Goal: Task Accomplishment & Management: Use online tool/utility

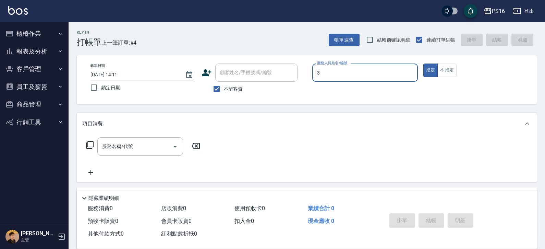
type input "[PERSON_NAME]-3"
type button "true"
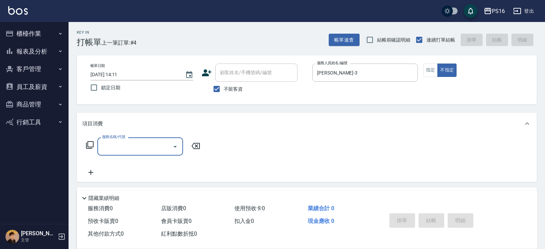
type input "4"
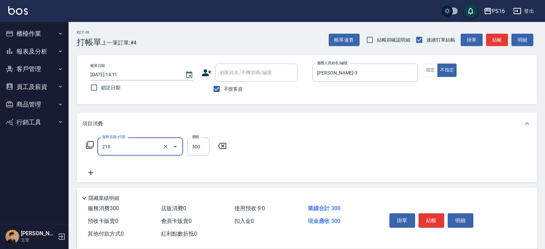
type input "[PERSON_NAME]洗髮精(210)"
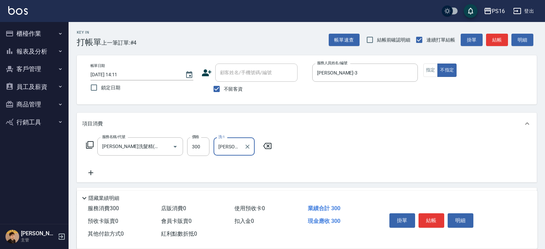
type input "[PERSON_NAME]-3"
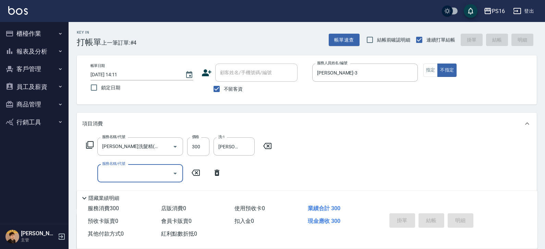
type input "[DATE] 15:52"
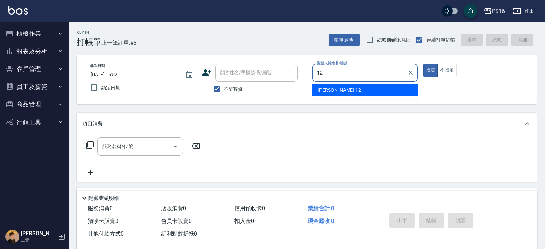
type input "[PERSON_NAME]-12"
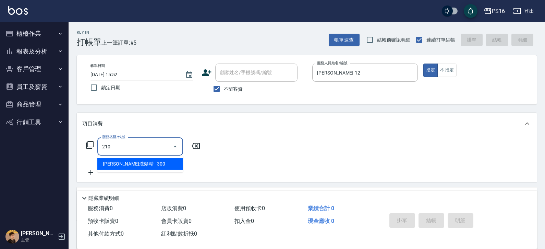
type input "[PERSON_NAME]洗髮精(210)"
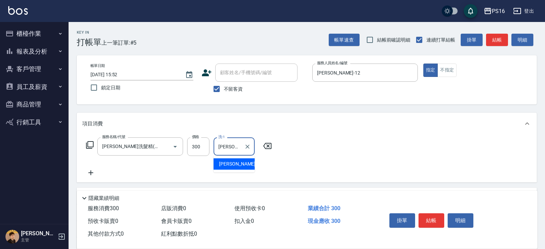
type input "[PERSON_NAME]-12"
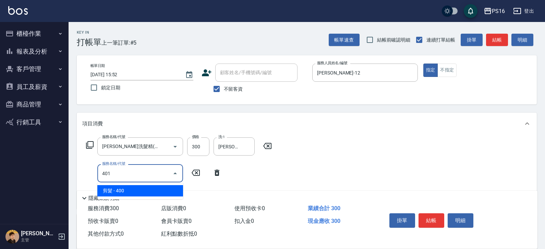
type input "剪髮(401)"
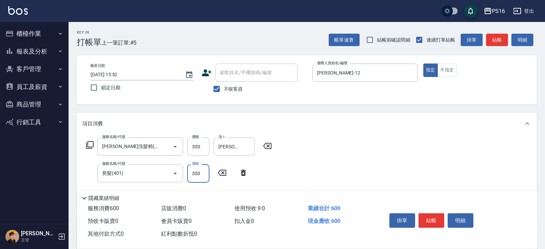
type input "300"
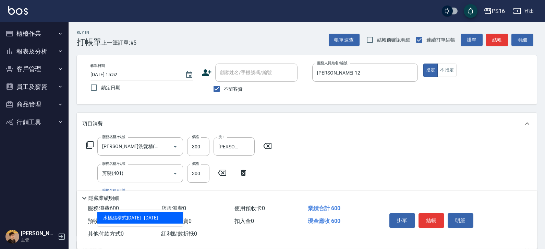
type input "水樣結構式1200(713)"
type input "840"
type input "[PERSON_NAME]-12"
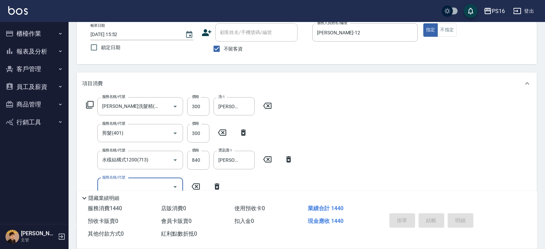
type input "[DATE] 15:53"
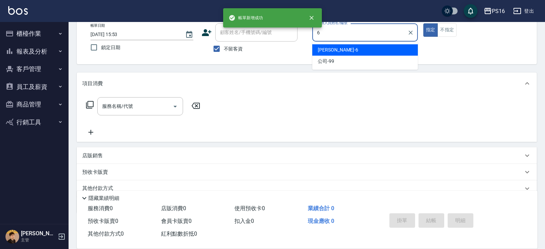
type input "[PERSON_NAME]-6"
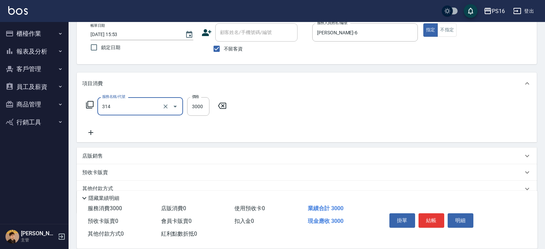
type input "CYA水質感2500UP(314)"
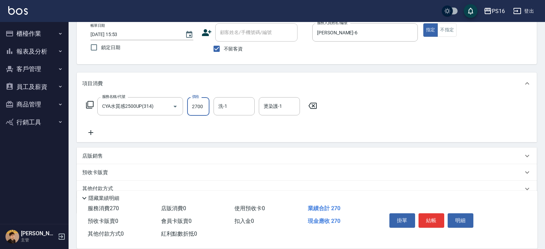
type input "2700"
type input "[PERSON_NAME]-28"
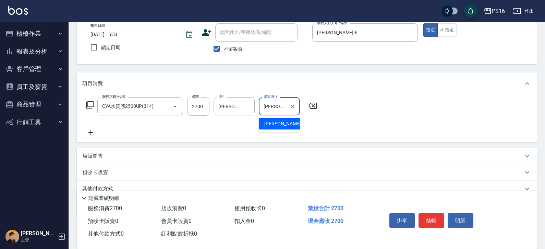
type input "[PERSON_NAME]-28"
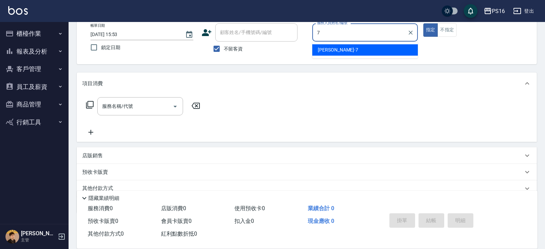
type input "[PERSON_NAME]-7"
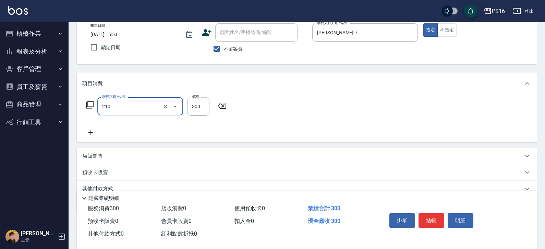
type input "[PERSON_NAME]洗髮精(210)"
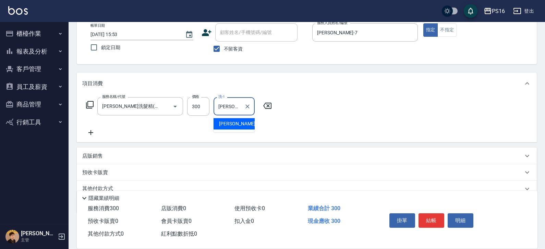
type input "[PERSON_NAME]-20"
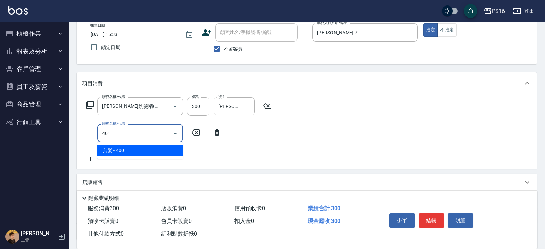
type input "剪髮(401)"
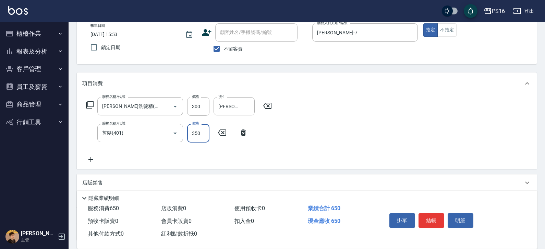
type input "350"
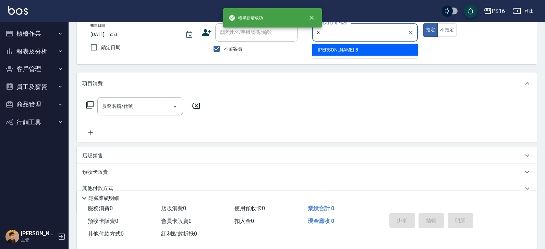
type input "[PERSON_NAME]-8"
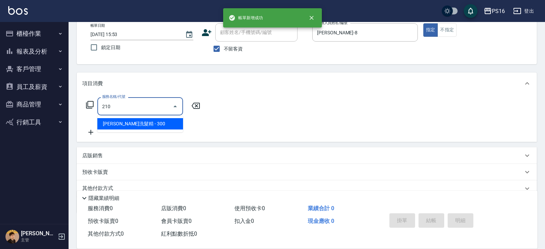
type input "[PERSON_NAME]洗髮精(210)"
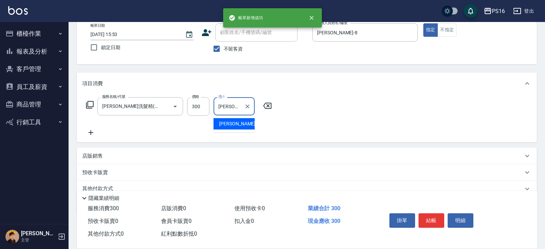
type input "[PERSON_NAME]-20"
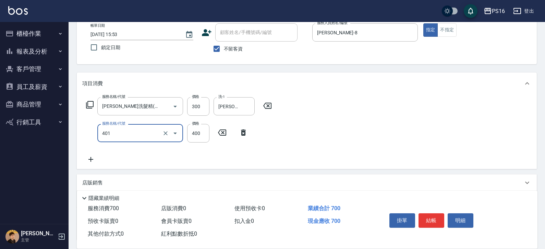
type input "剪髮(401)"
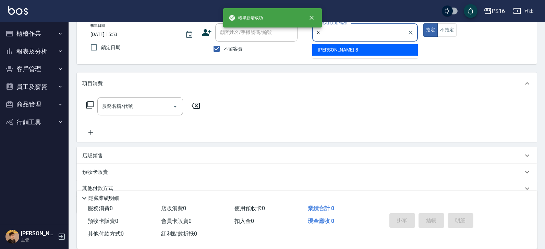
type input "[PERSON_NAME]-8"
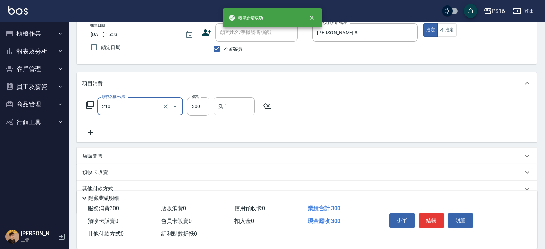
type input "[PERSON_NAME]洗髮精(210)"
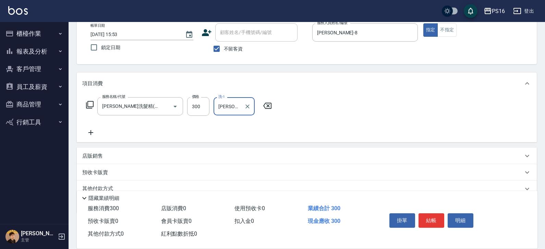
type input "[PERSON_NAME]-28"
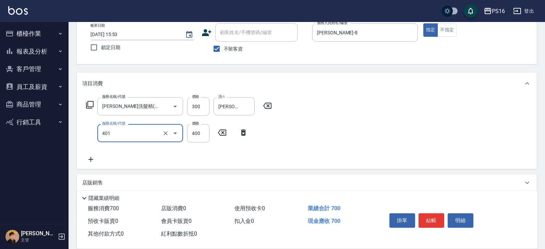
type input "剪髮(401)"
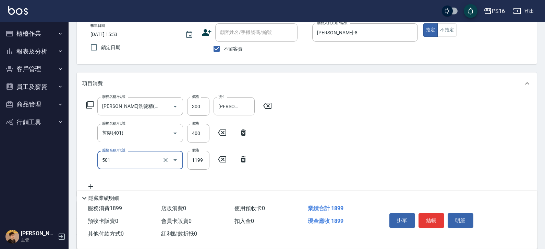
type input "染髮(501)"
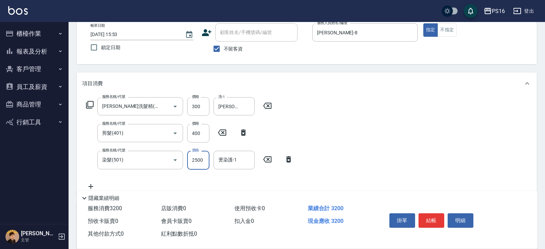
type input "2500"
type input "[PERSON_NAME]-28"
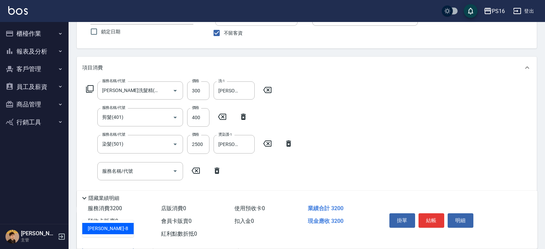
type input "[PERSON_NAME]-8"
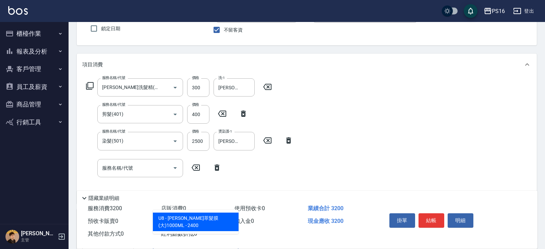
type input "[PERSON_NAME]萃髮膜(大)1000ML"
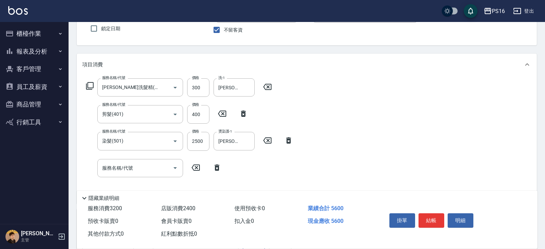
scroll to position [62, 0]
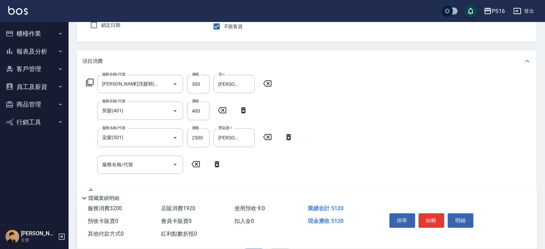
type input "1920"
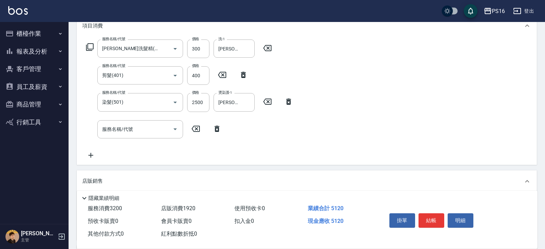
scroll to position [97, 0]
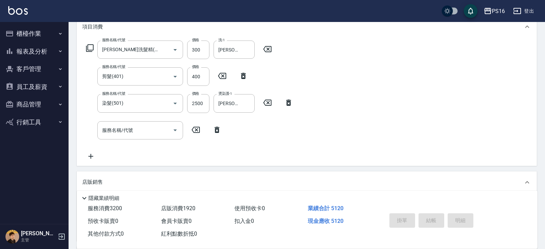
type input "[DATE] 15:54"
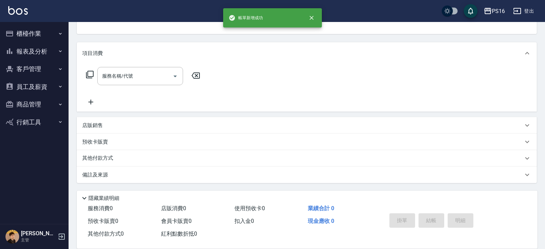
scroll to position [0, 0]
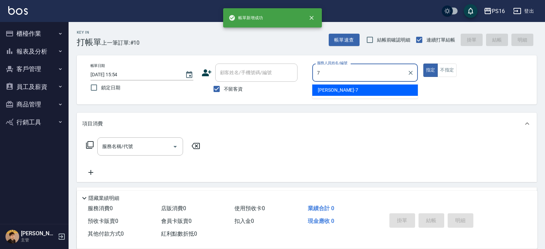
type input "[PERSON_NAME]-7"
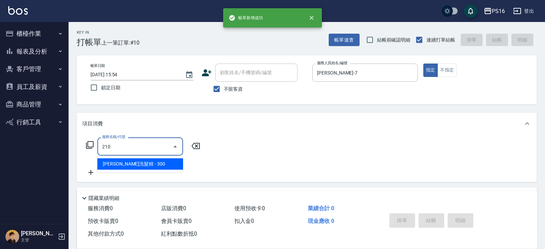
type input "[PERSON_NAME]洗髮精(210)"
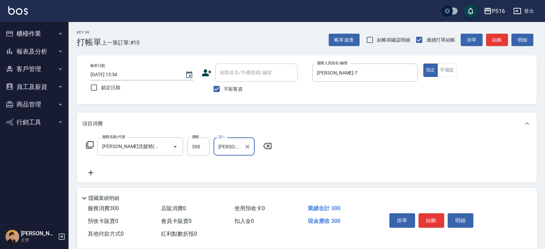
type input "[PERSON_NAME]-3"
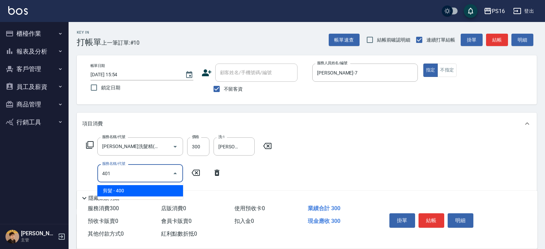
type input "剪髮(401)"
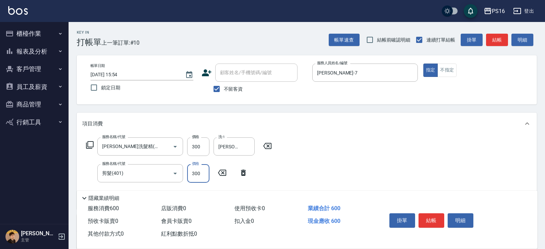
type input "300"
type input "染髮(501)"
type input "1500"
type input "[PERSON_NAME]-3"
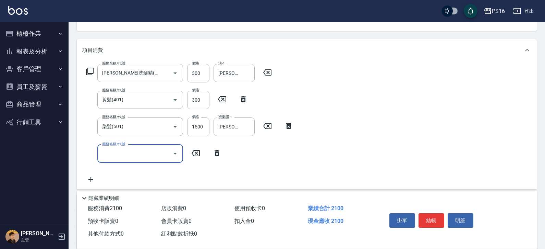
scroll to position [74, 0]
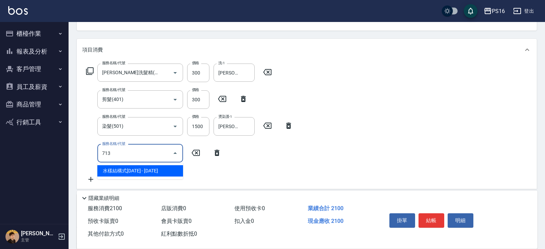
type input "水樣結構式1200(713)"
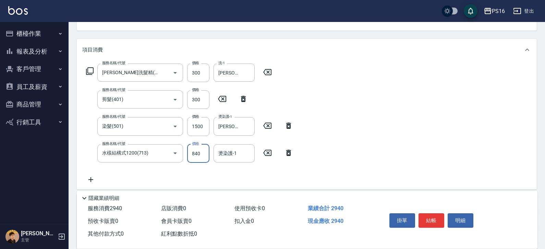
type input "840"
type input "[PERSON_NAME]-3"
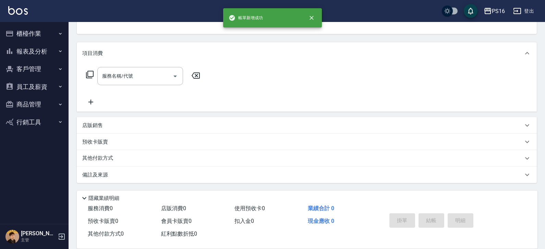
scroll to position [67, 0]
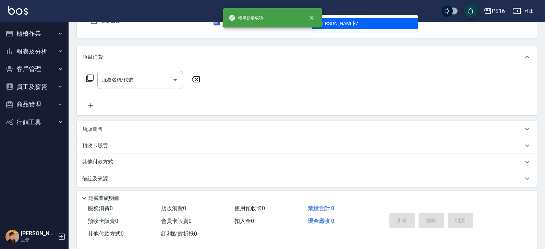
type input "[PERSON_NAME]-7"
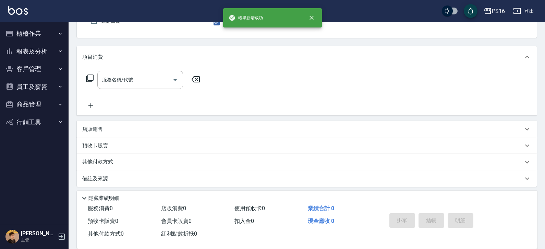
scroll to position [63, 0]
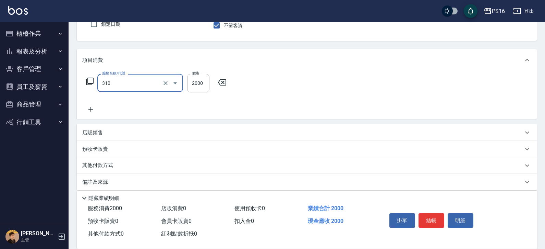
type input "MK果酸燙2000(310)"
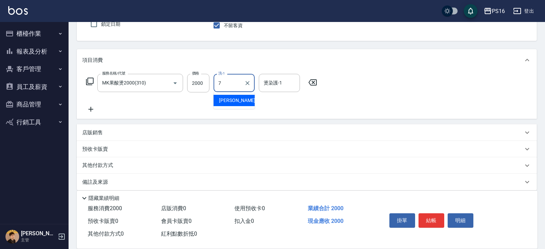
type input "[PERSON_NAME]-7"
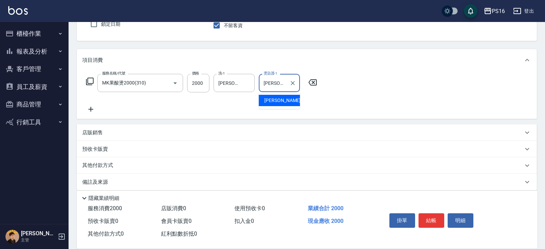
type input "[PERSON_NAME]-7"
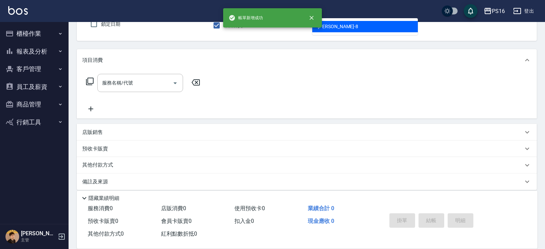
type input "[PERSON_NAME]-8"
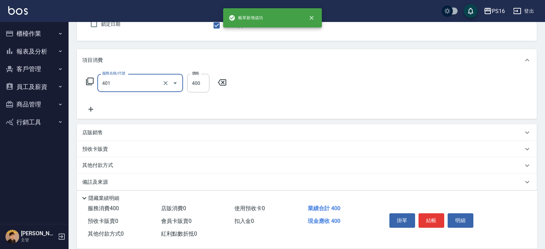
type input "剪髮(401)"
